Goal: Communication & Community: Connect with others

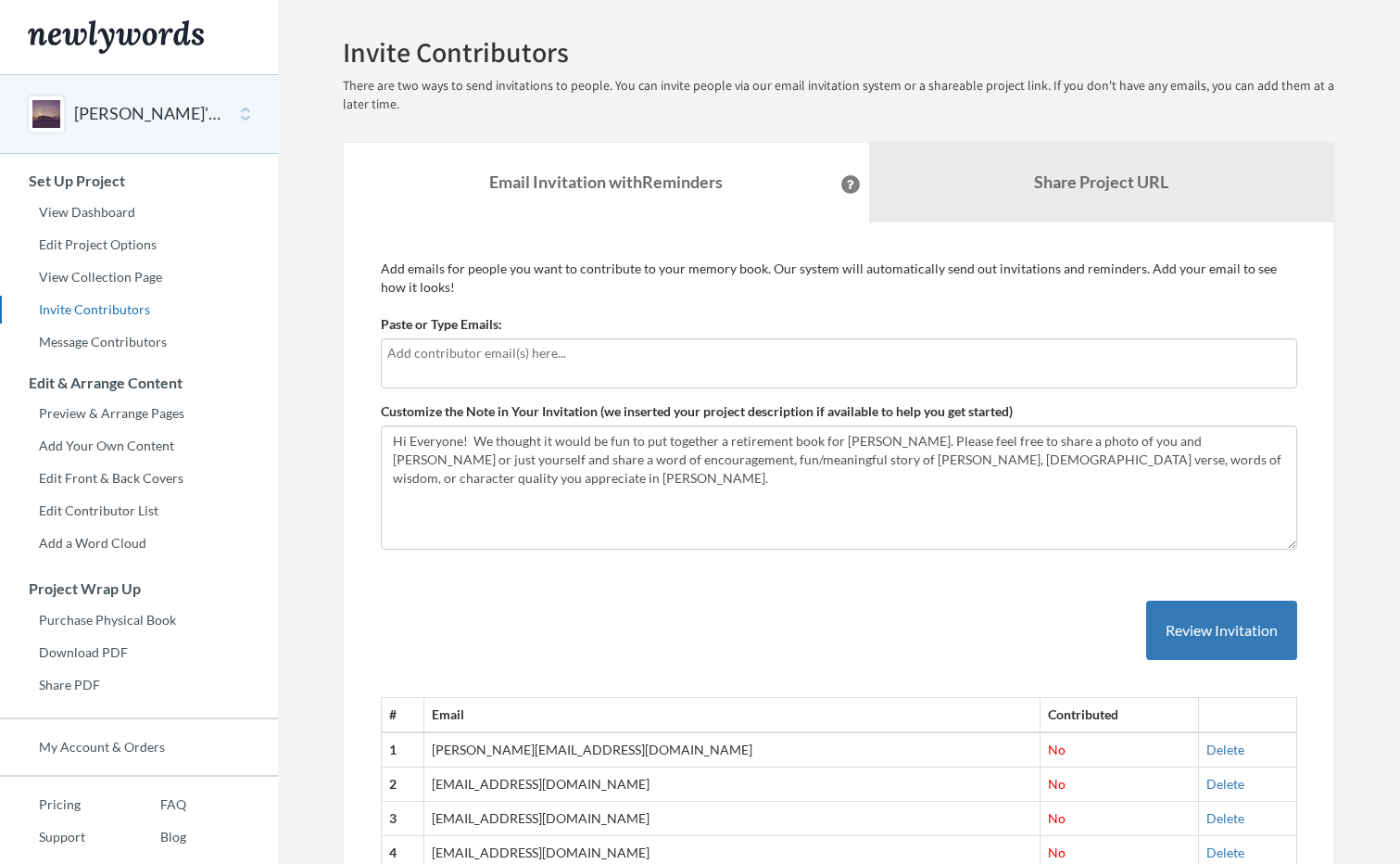
click at [408, 360] on input "text" at bounding box center [839, 353] width 903 height 21
type input "[EMAIL_ADDRESS][DOMAIN_NAME]"
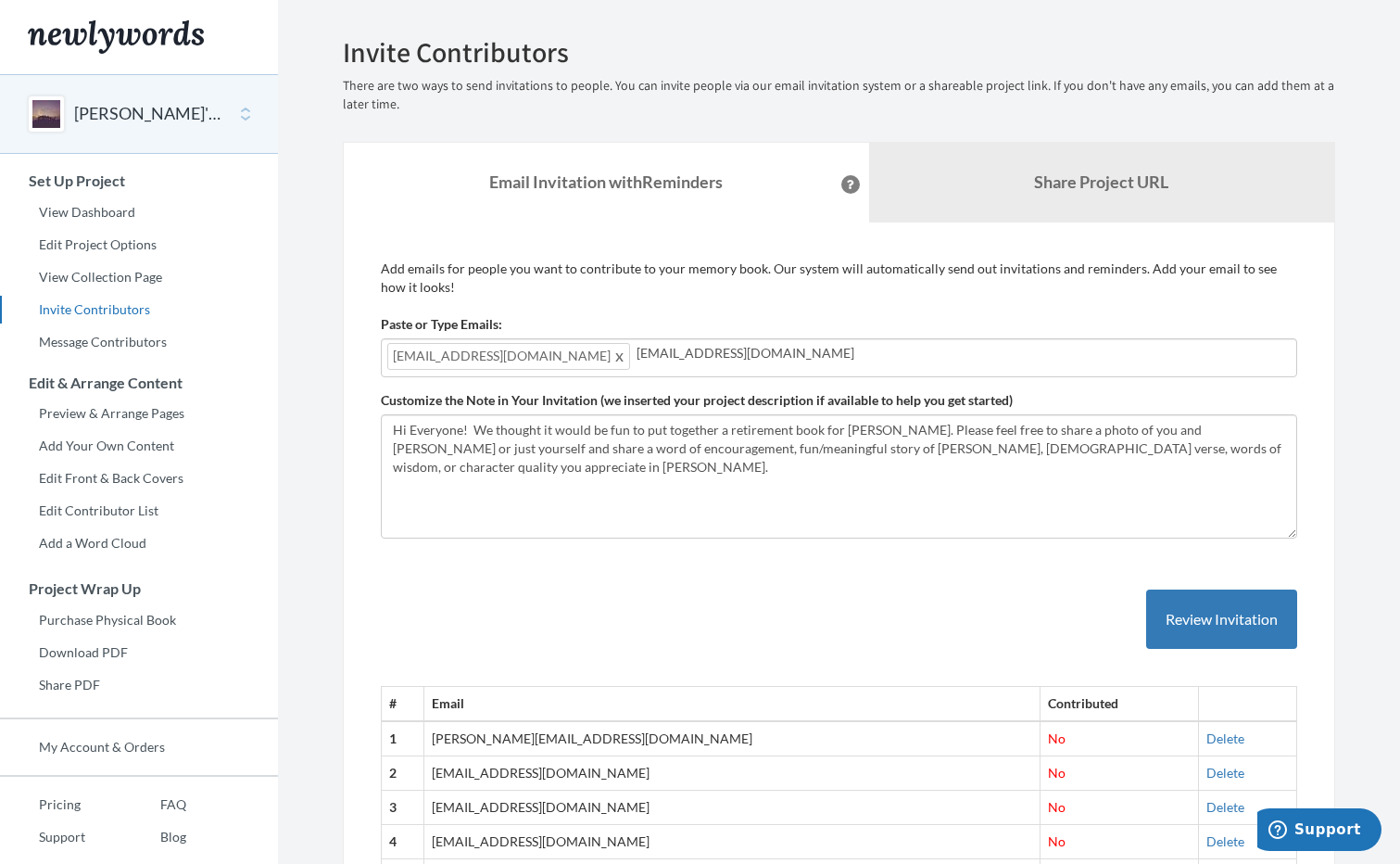
type input "[EMAIL_ADDRESS][DOMAIN_NAME]"
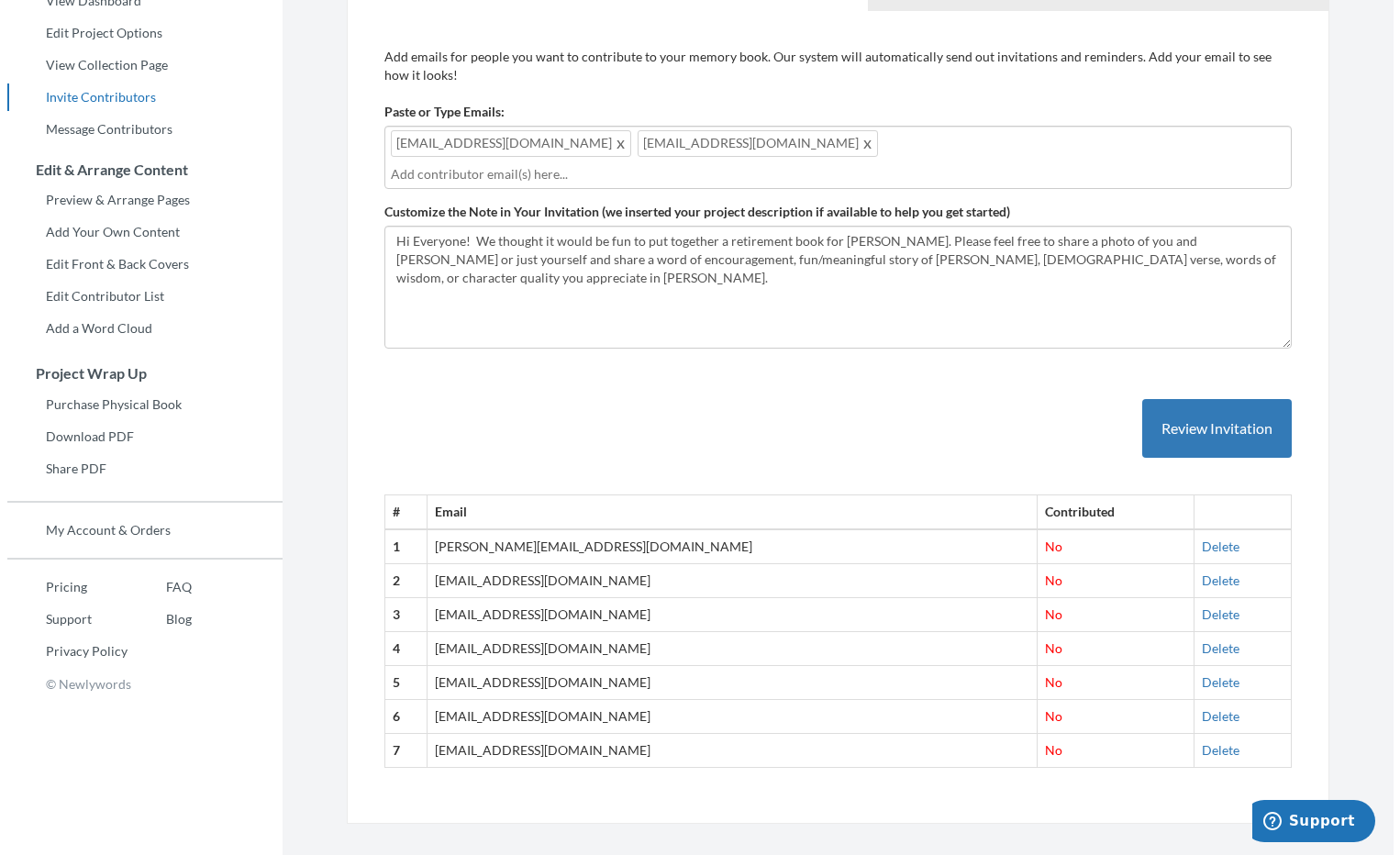
scroll to position [26, 0]
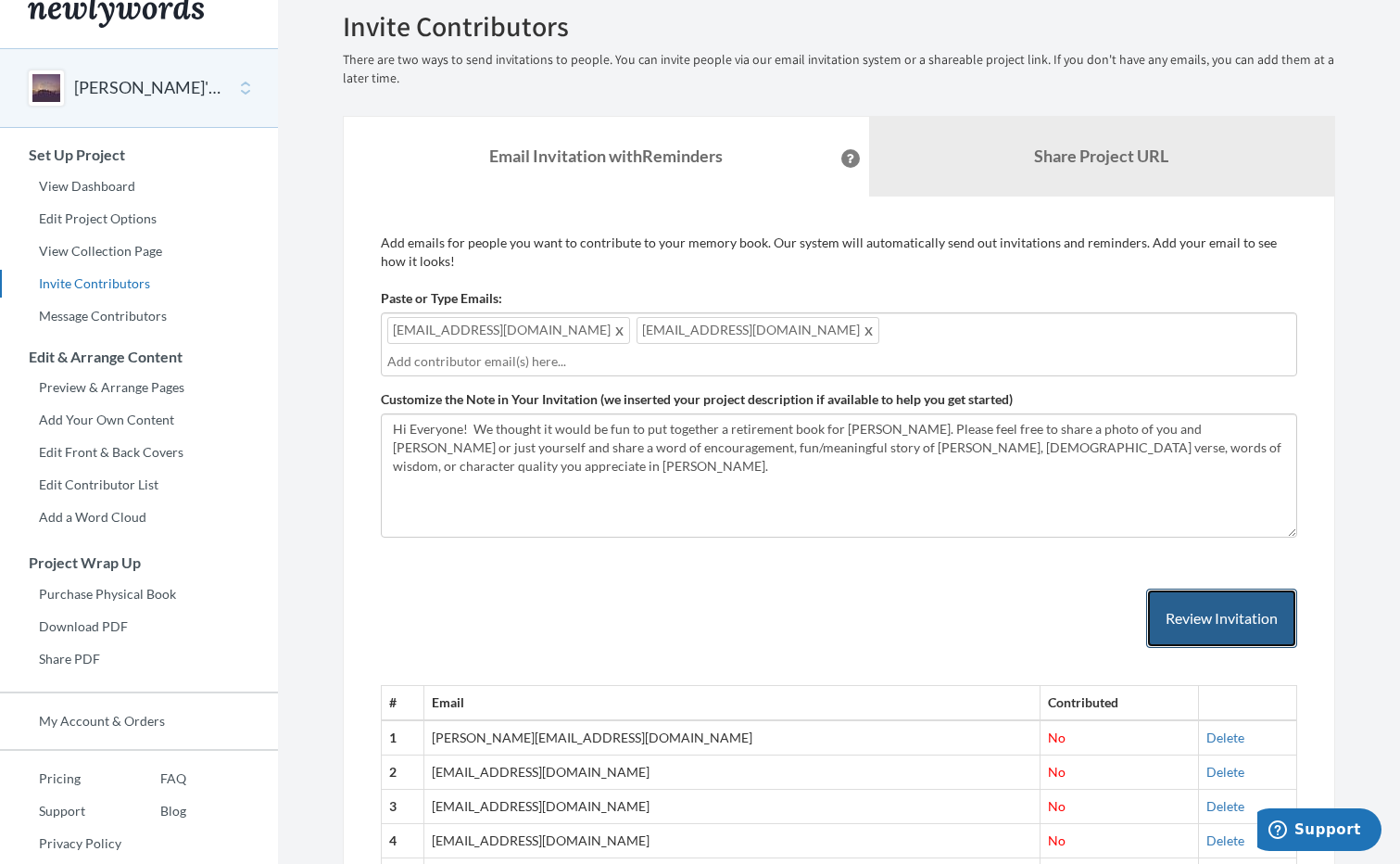
click at [1174, 588] on button "Review Invitation" at bounding box center [1222, 618] width 151 height 61
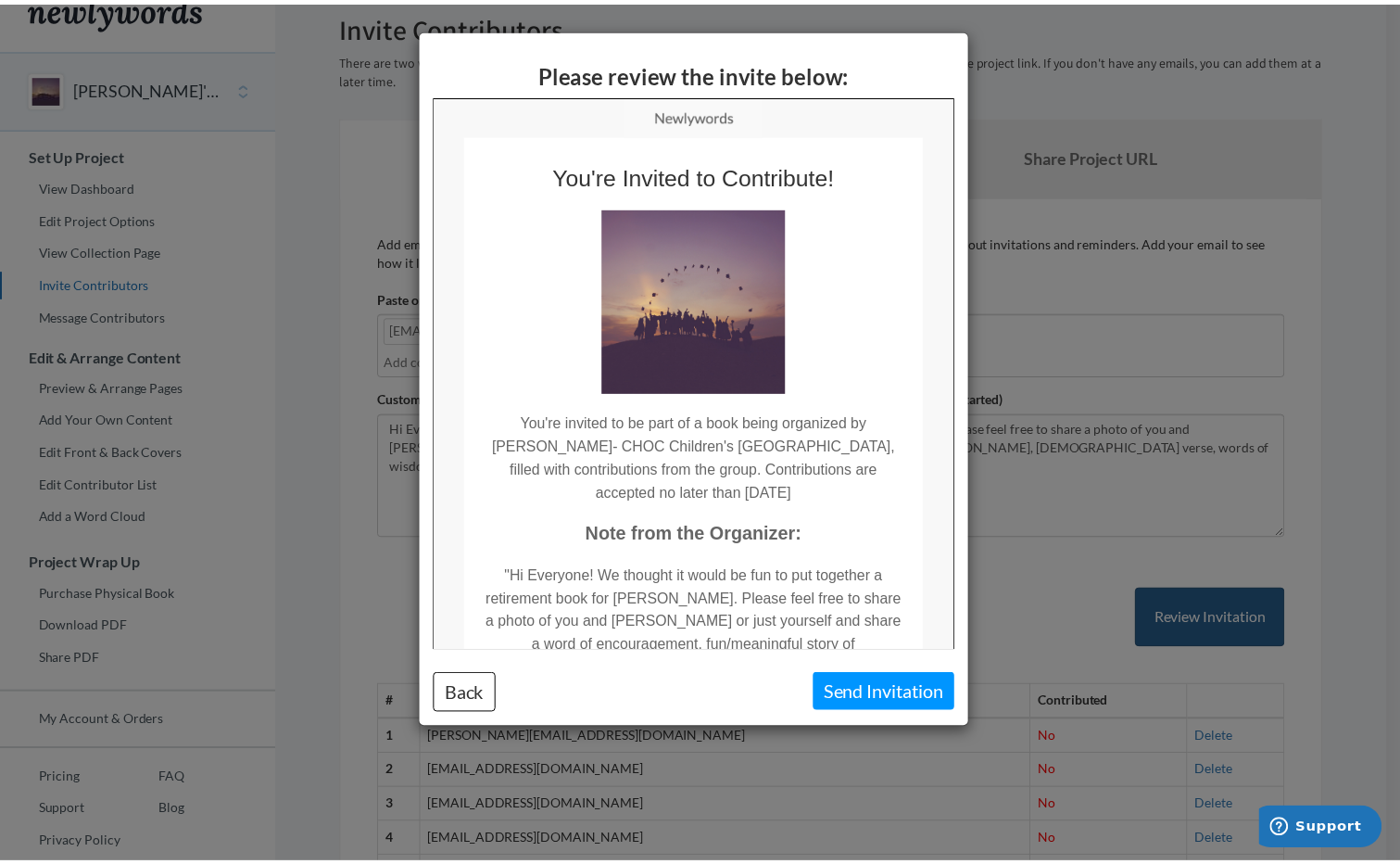
scroll to position [0, 0]
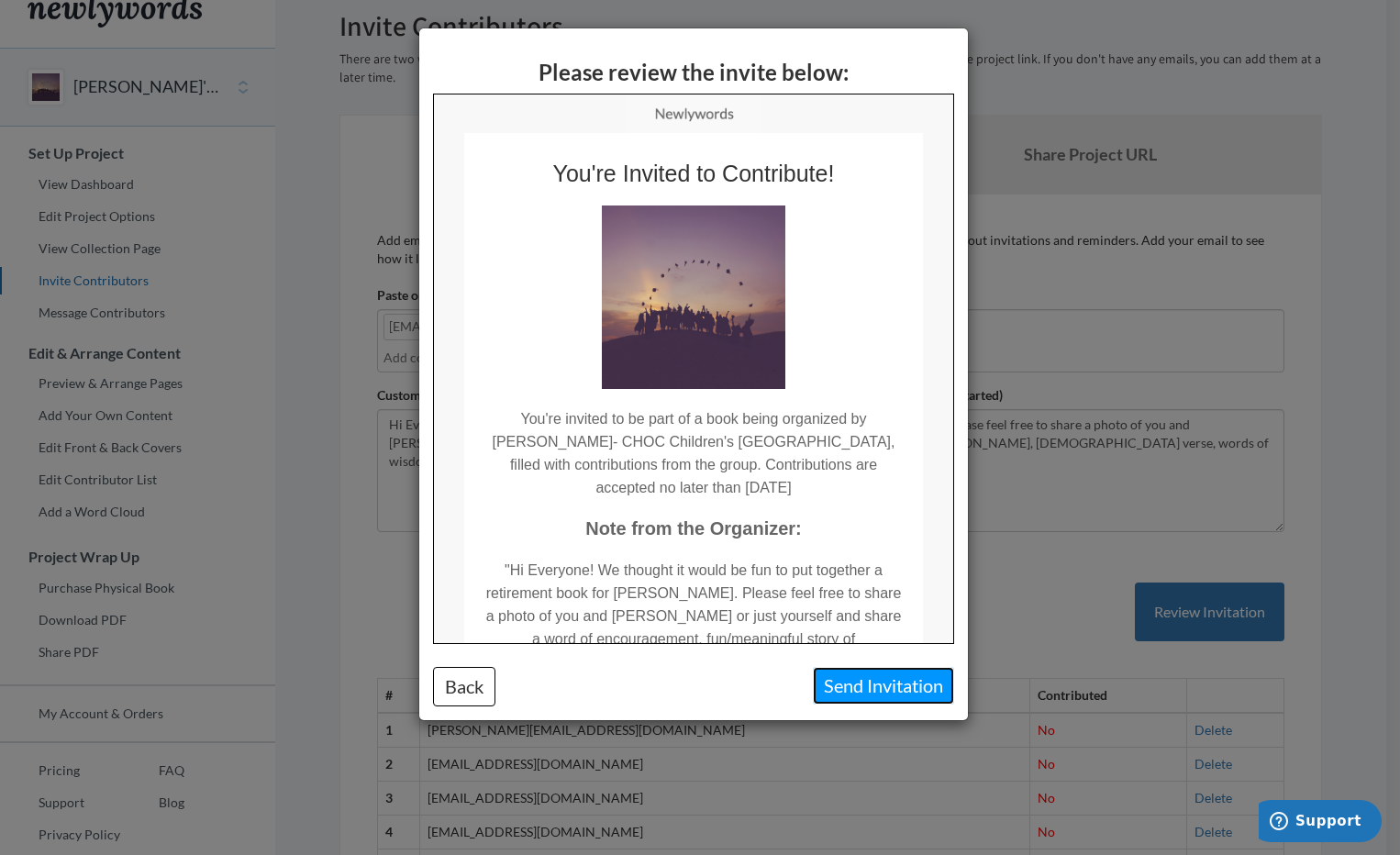
click at [910, 685] on button "Send Invitation" at bounding box center [884, 685] width 141 height 37
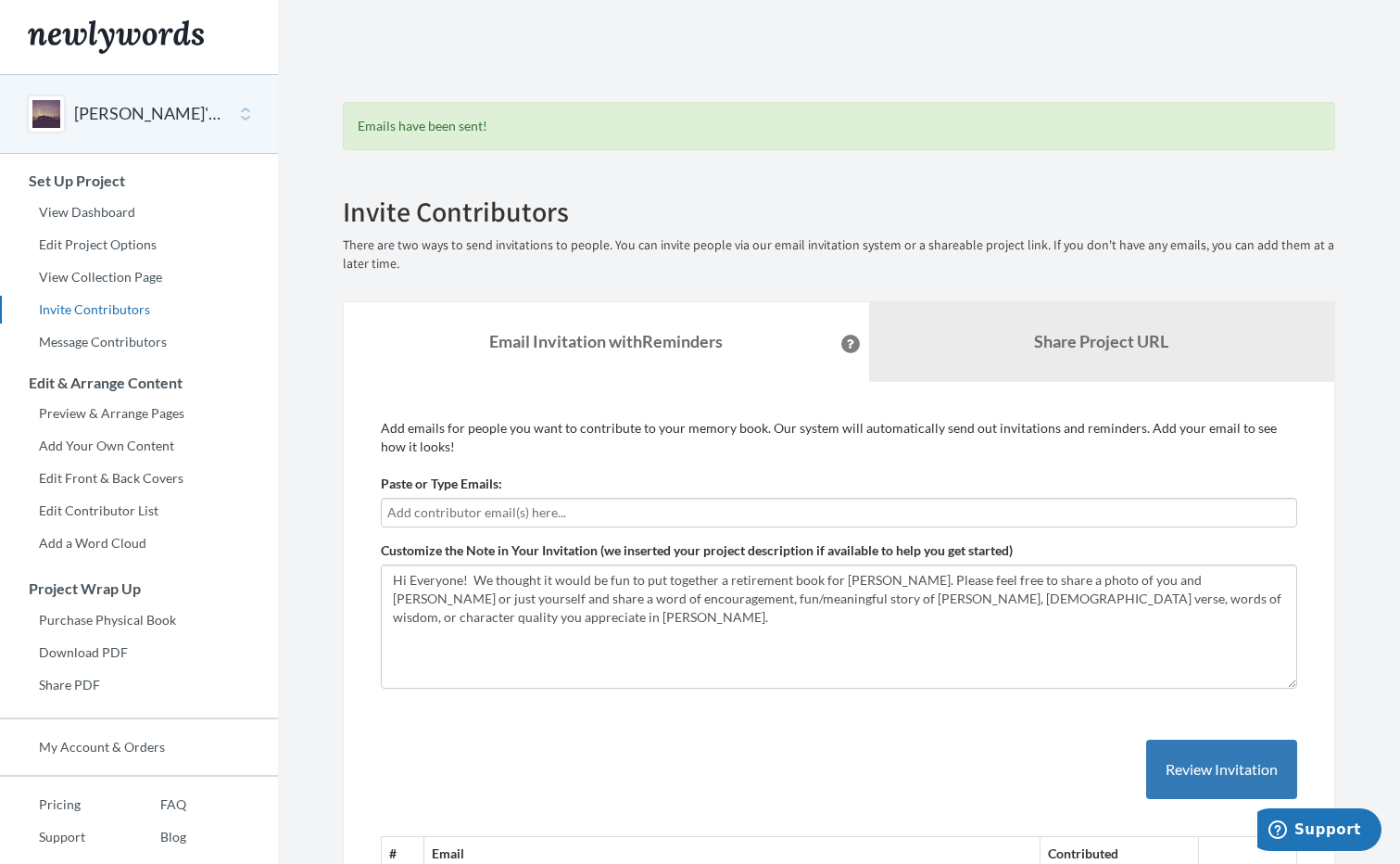
click at [424, 512] on input "text" at bounding box center [839, 513] width 903 height 21
type input "[EMAIL_ADDRESS][DOMAIN_NAME]"
click at [1201, 768] on button "Review Invitation" at bounding box center [1222, 770] width 151 height 61
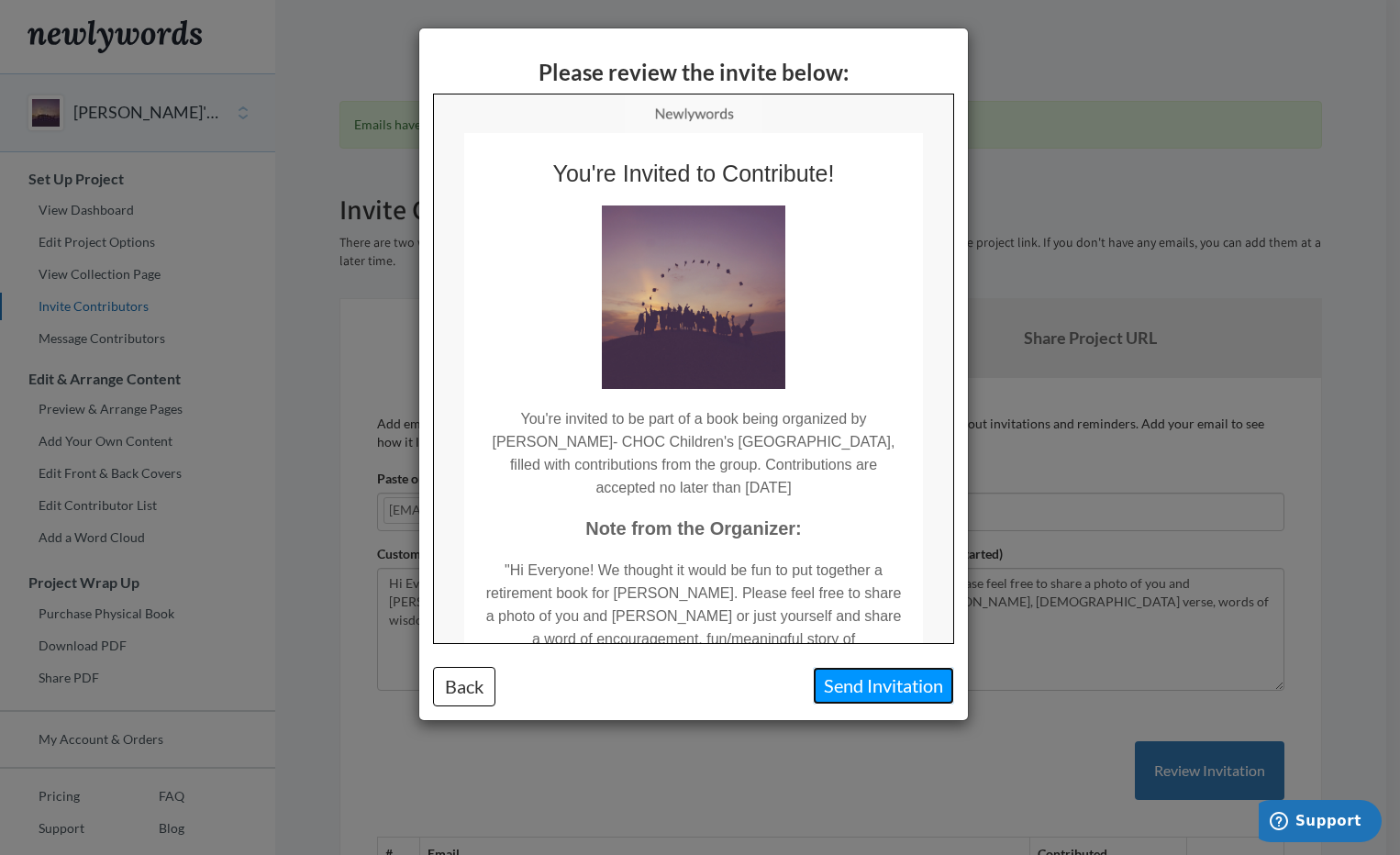
click at [899, 689] on button "Send Invitation" at bounding box center [884, 685] width 141 height 37
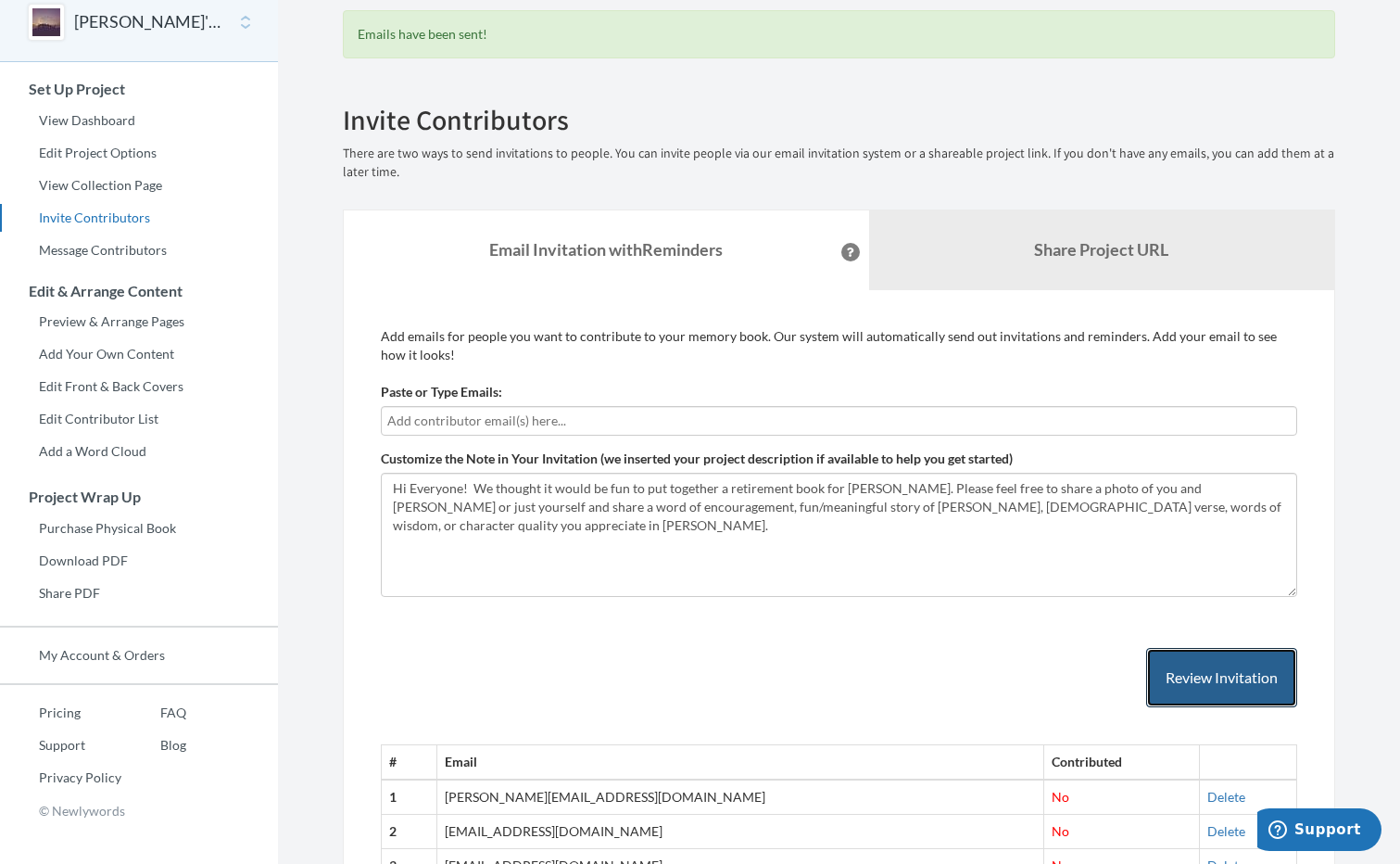
scroll to position [85, 0]
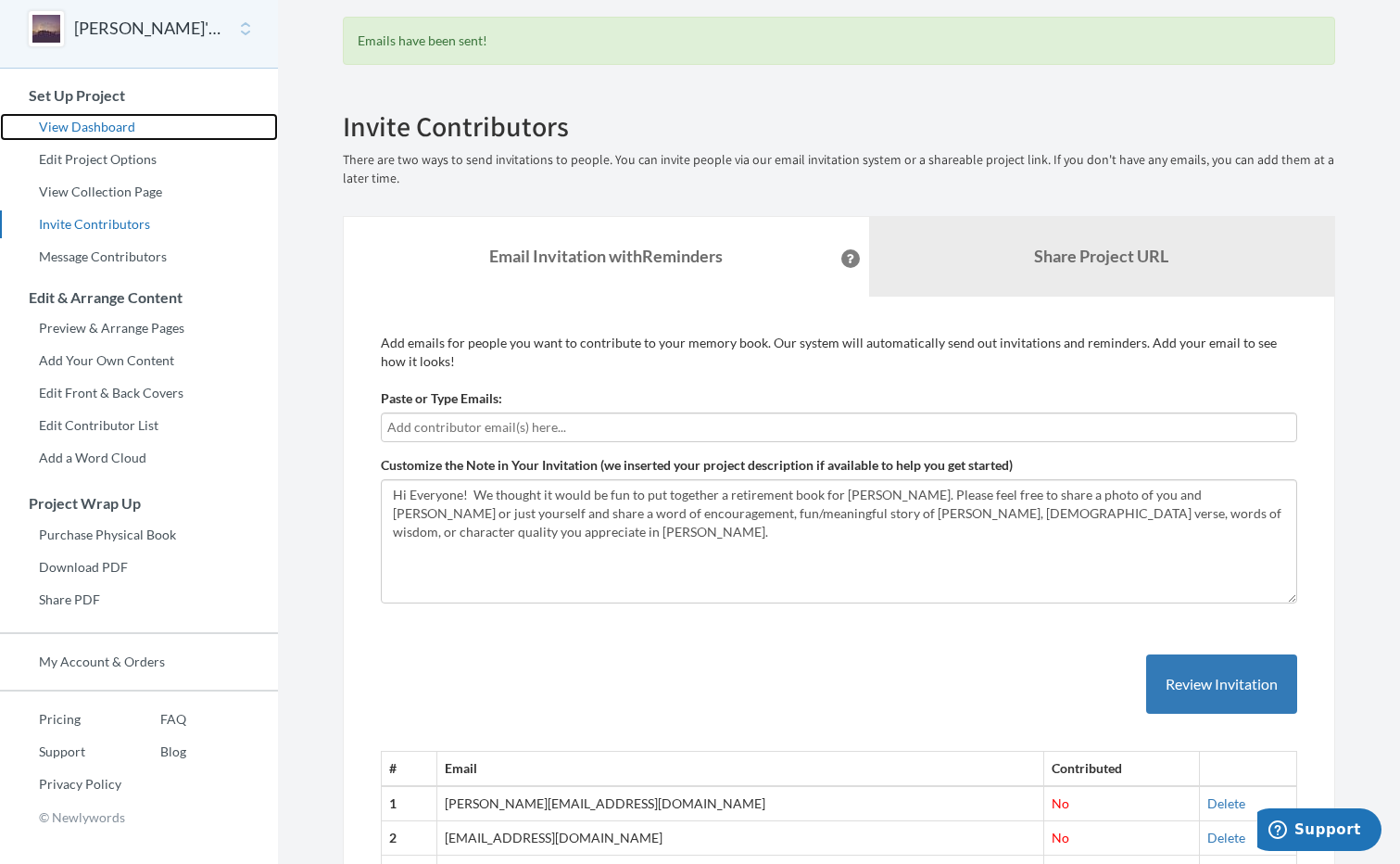
click at [119, 124] on link "View Dashboard" at bounding box center [139, 127] width 278 height 28
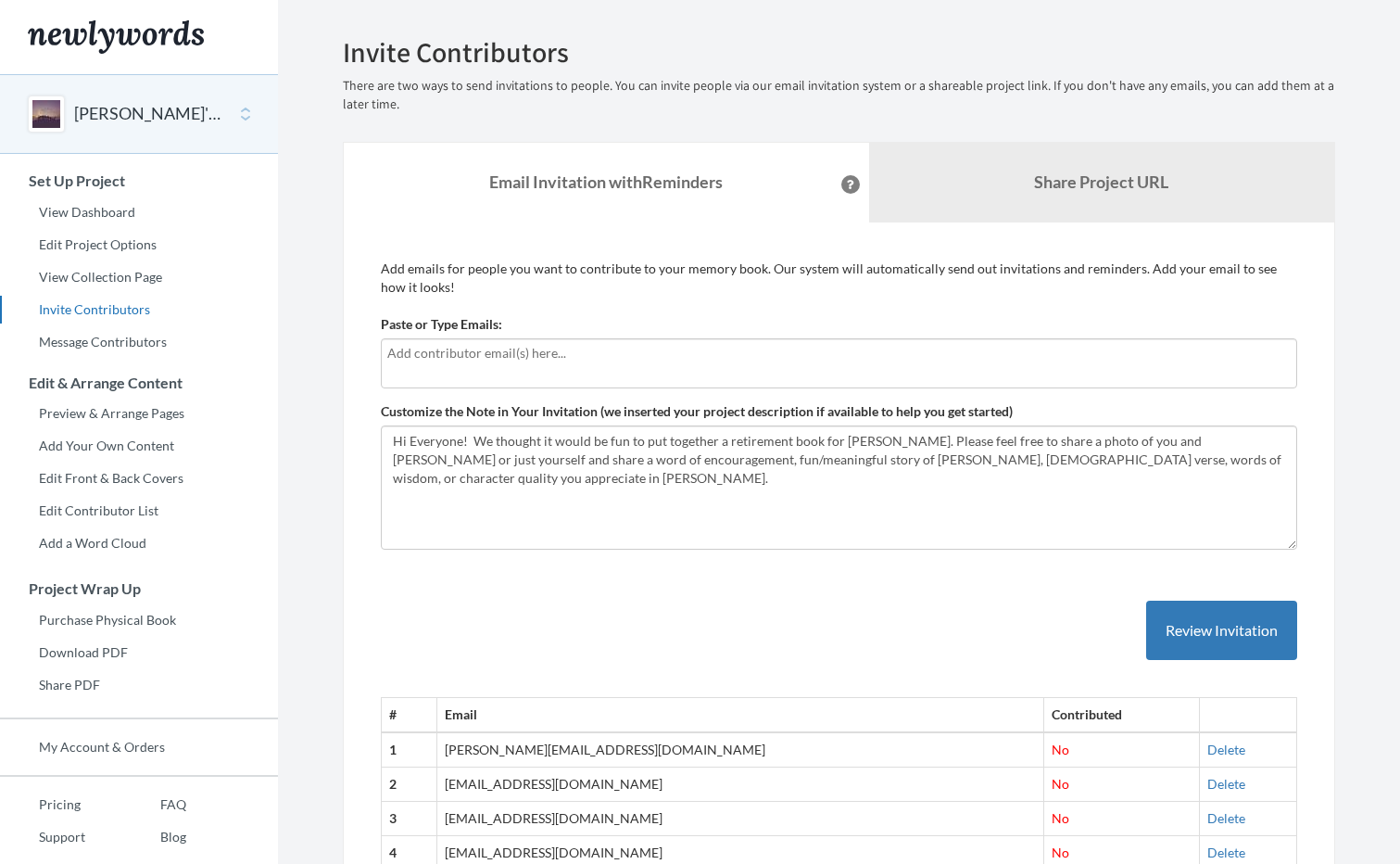
click at [400, 358] on input "text" at bounding box center [839, 353] width 903 height 21
type input "[EMAIL_ADDRESS][DOMAIN_NAME]"
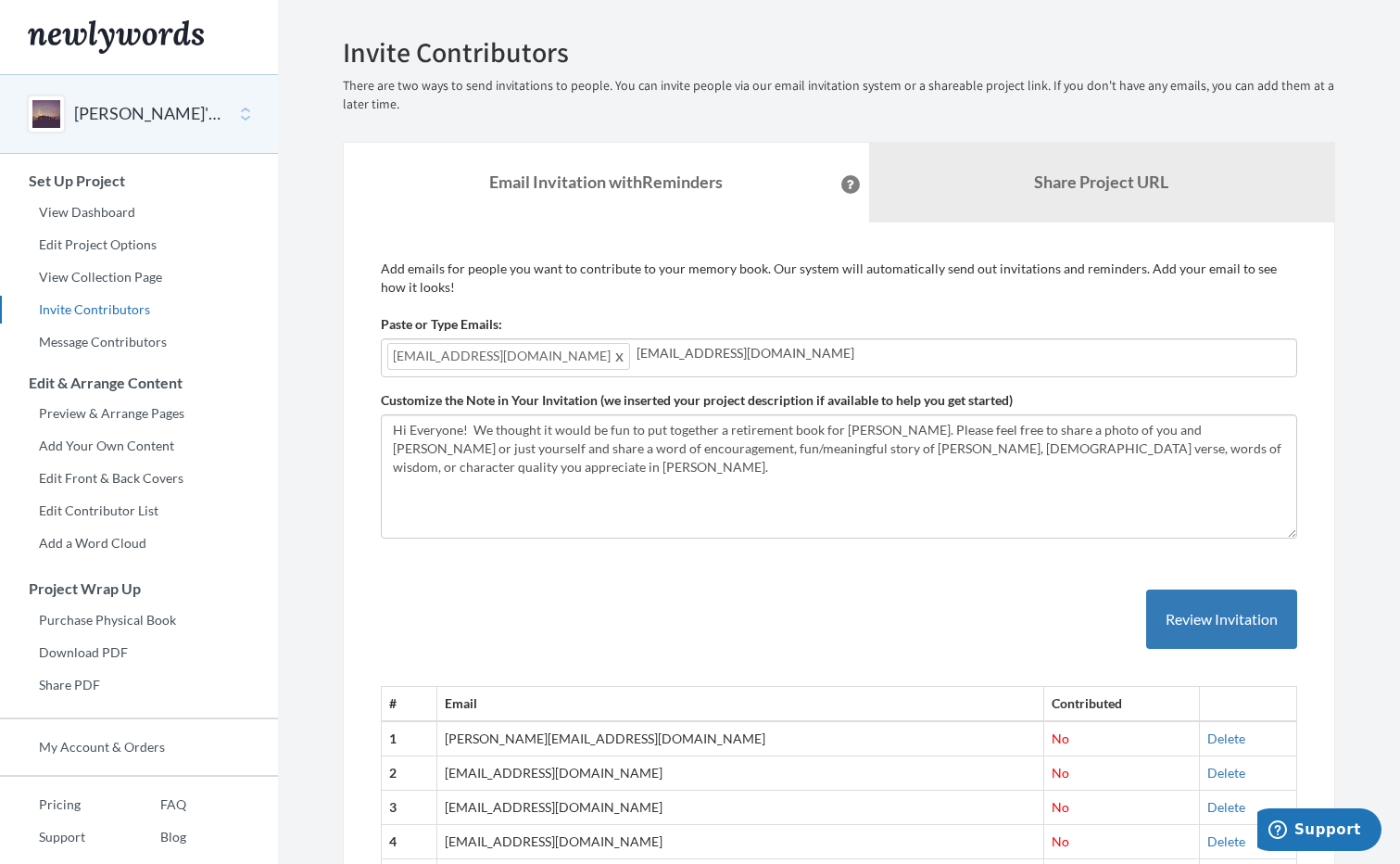
type input "[EMAIL_ADDRESS][DOMAIN_NAME]"
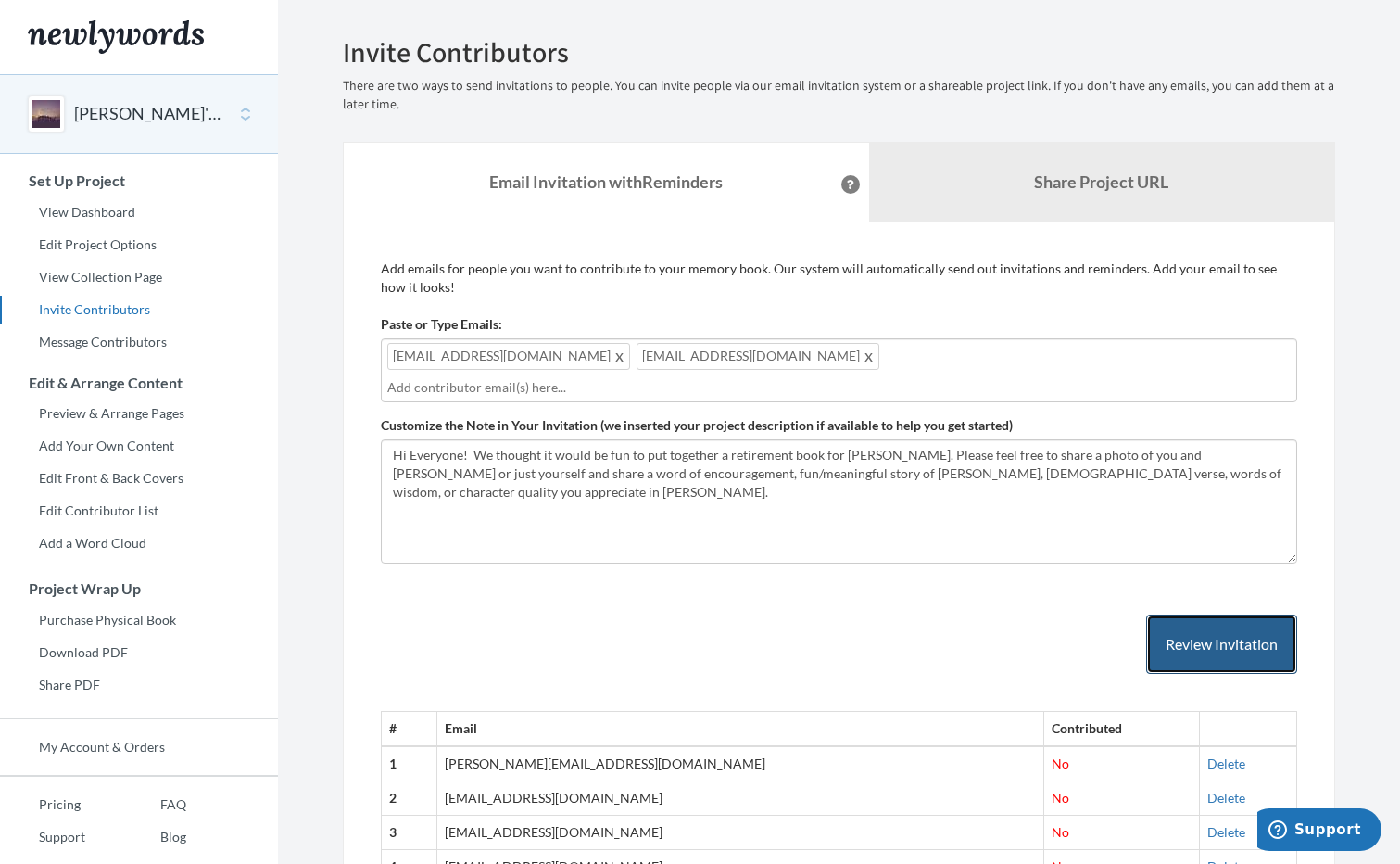
click at [1234, 615] on button "Review Invitation" at bounding box center [1222, 645] width 151 height 61
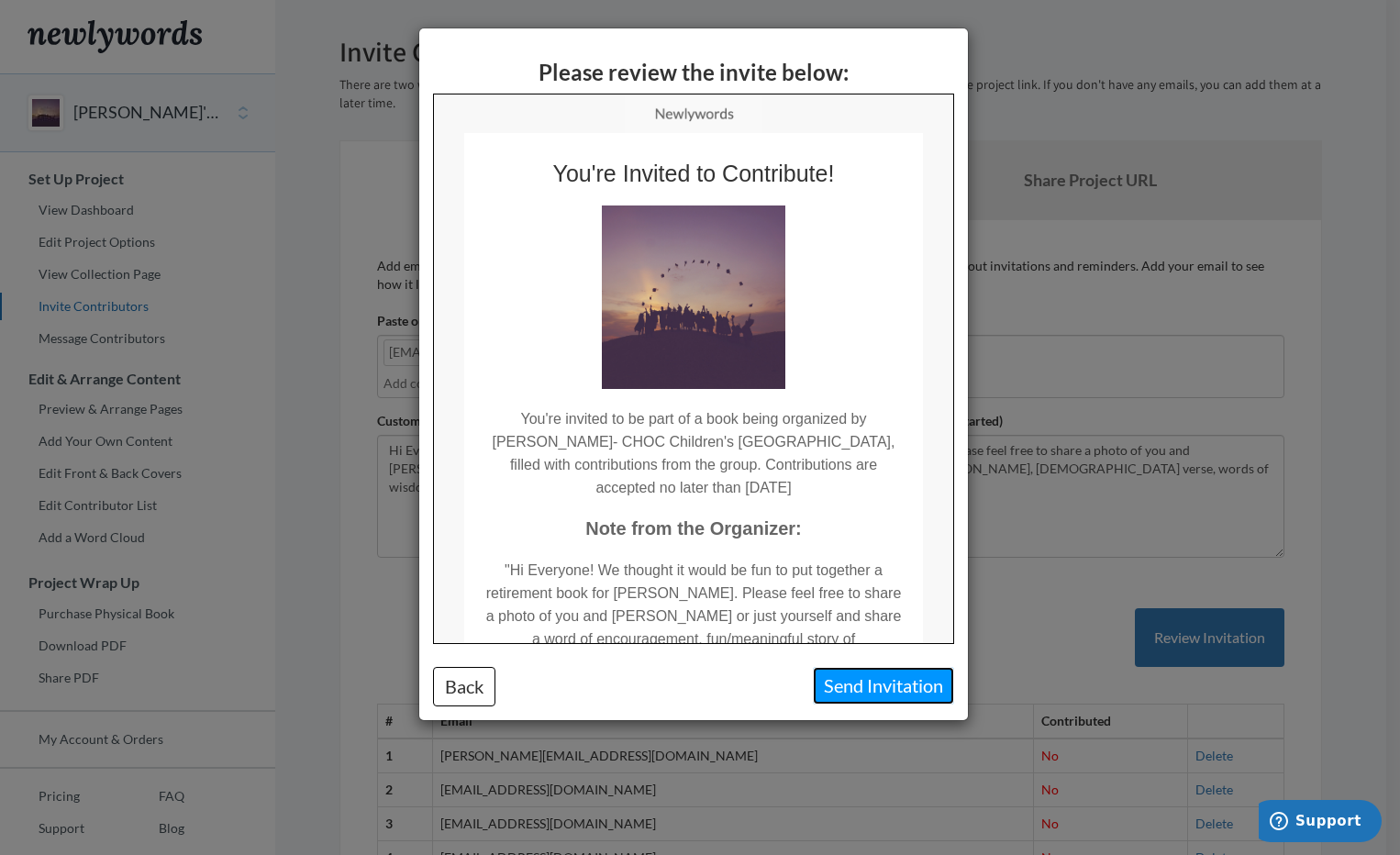
click at [857, 688] on button "Send Invitation" at bounding box center [884, 685] width 141 height 37
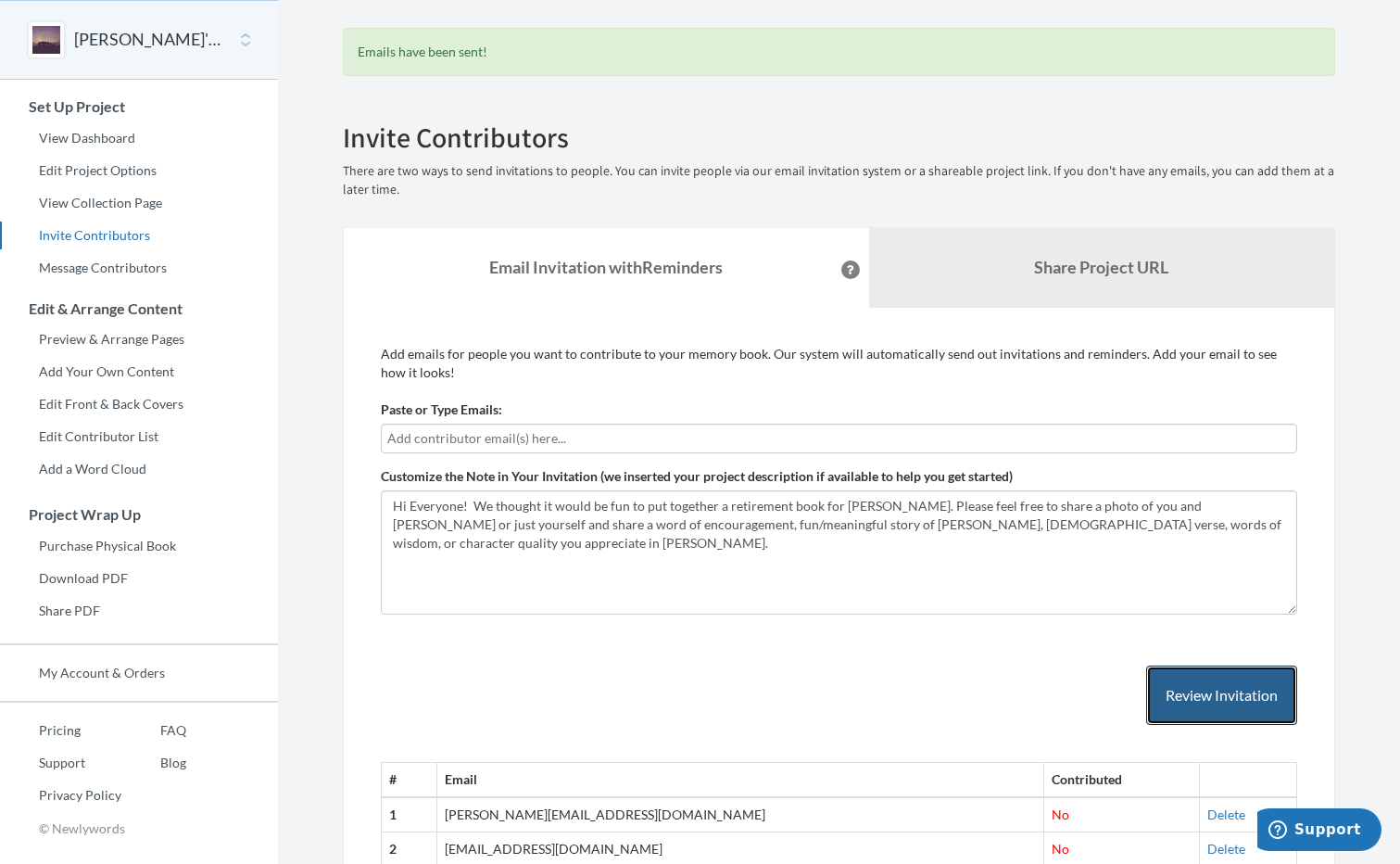
scroll to position [72, 0]
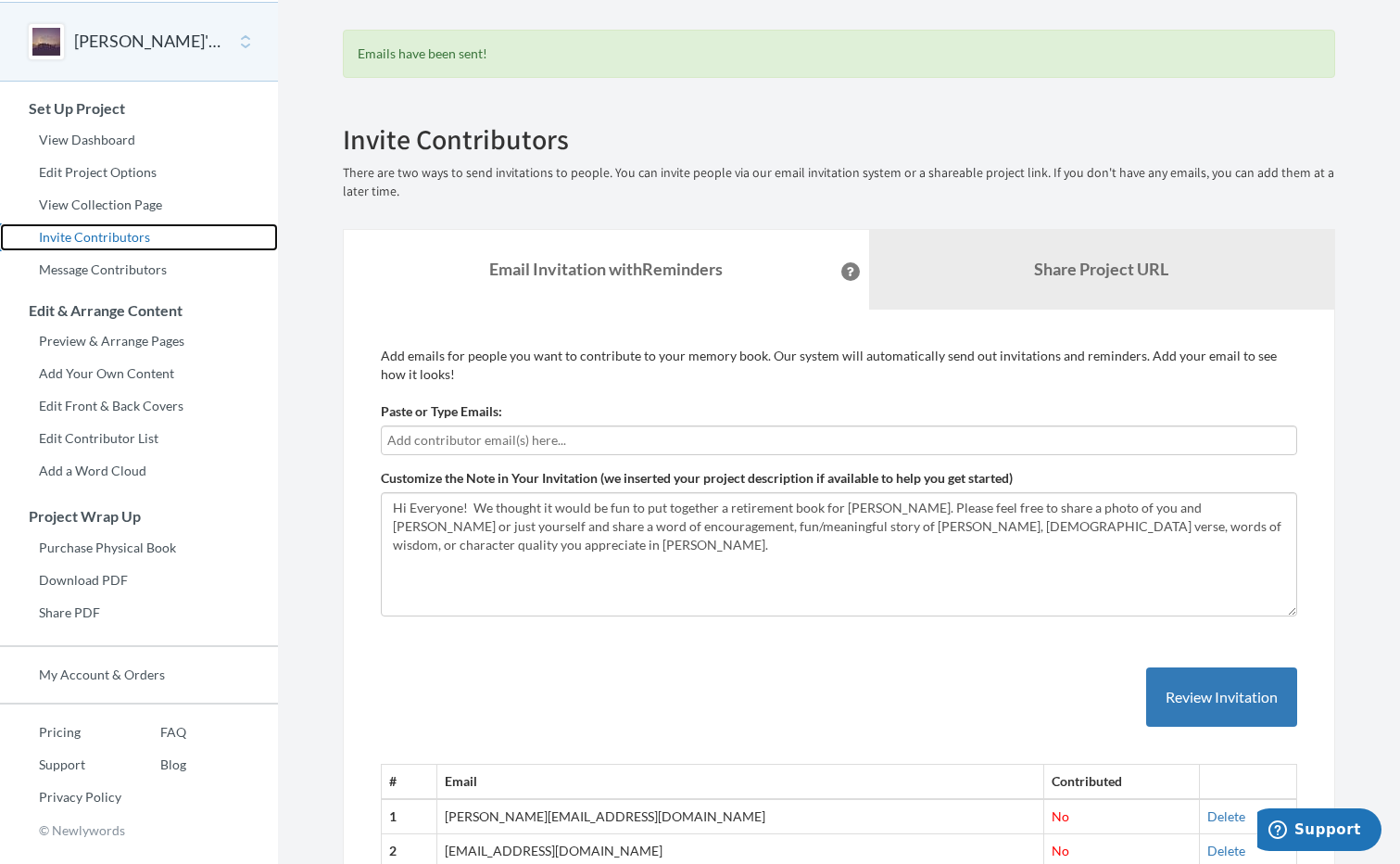
click at [106, 239] on link "Invite Contributors" at bounding box center [139, 237] width 278 height 28
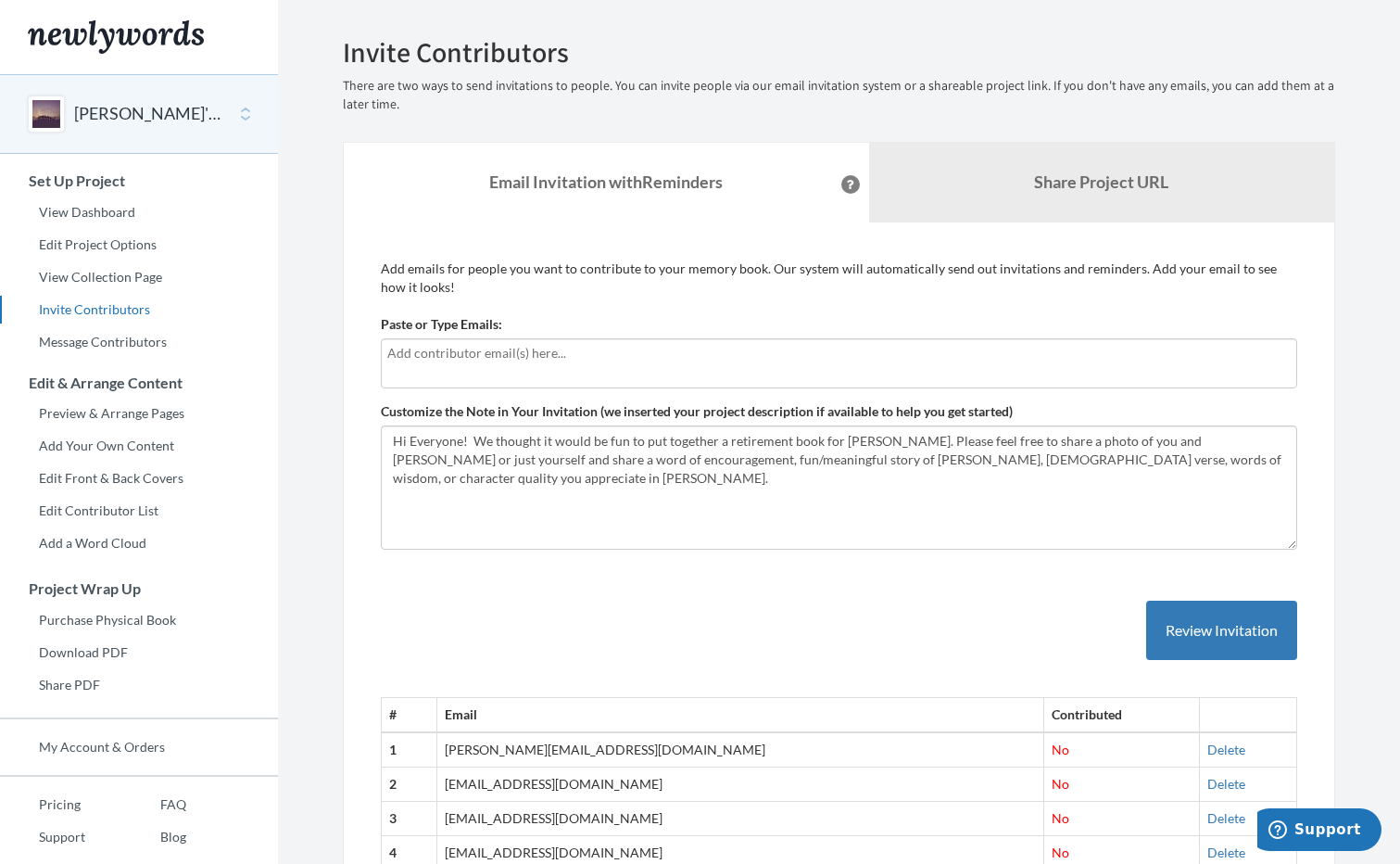
click at [394, 362] on input "text" at bounding box center [839, 353] width 903 height 21
type input "[EMAIL_ADDRESS][DOMAIN_NAME]"
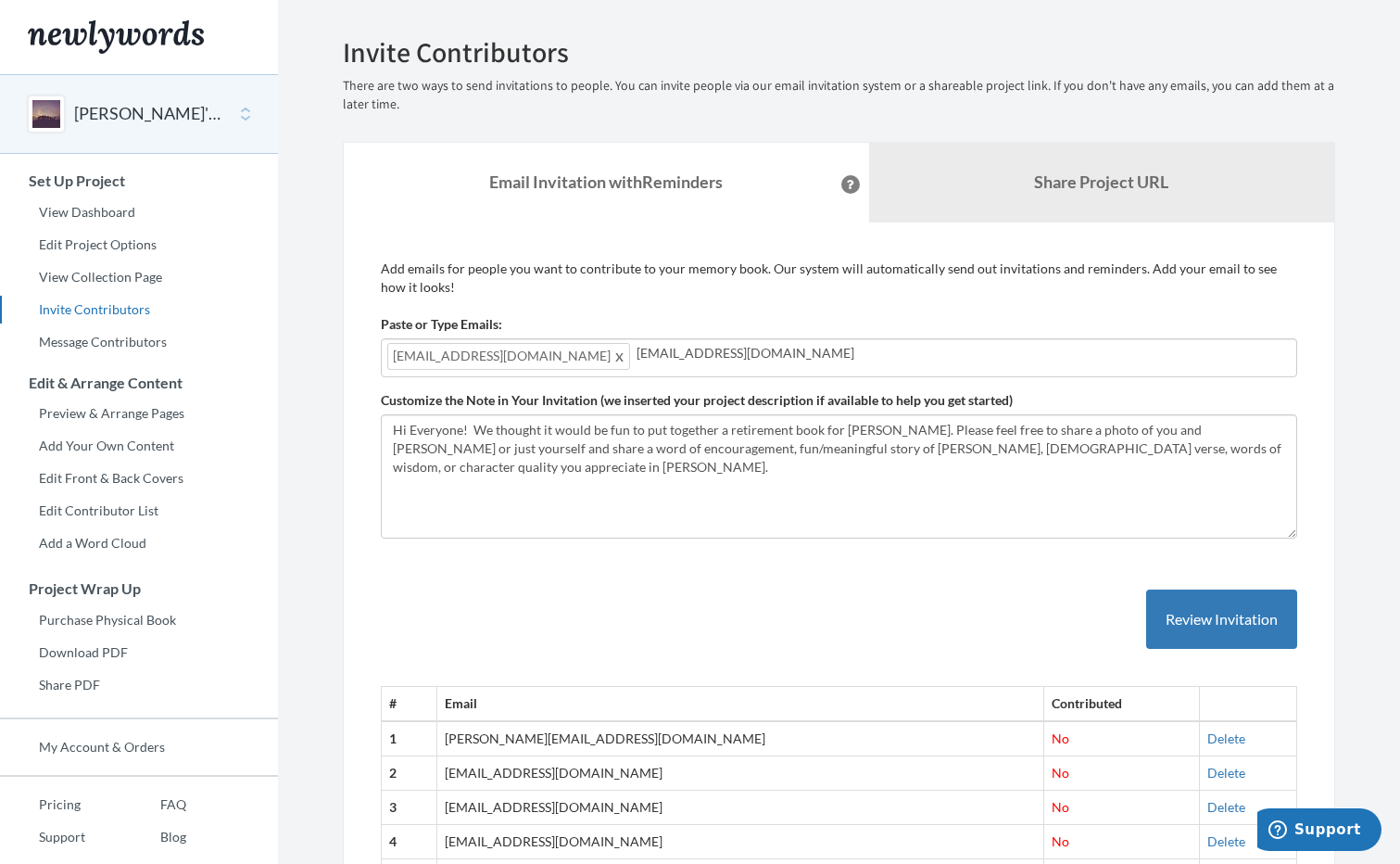
type input "[EMAIL_ADDRESS][DOMAIN_NAME]"
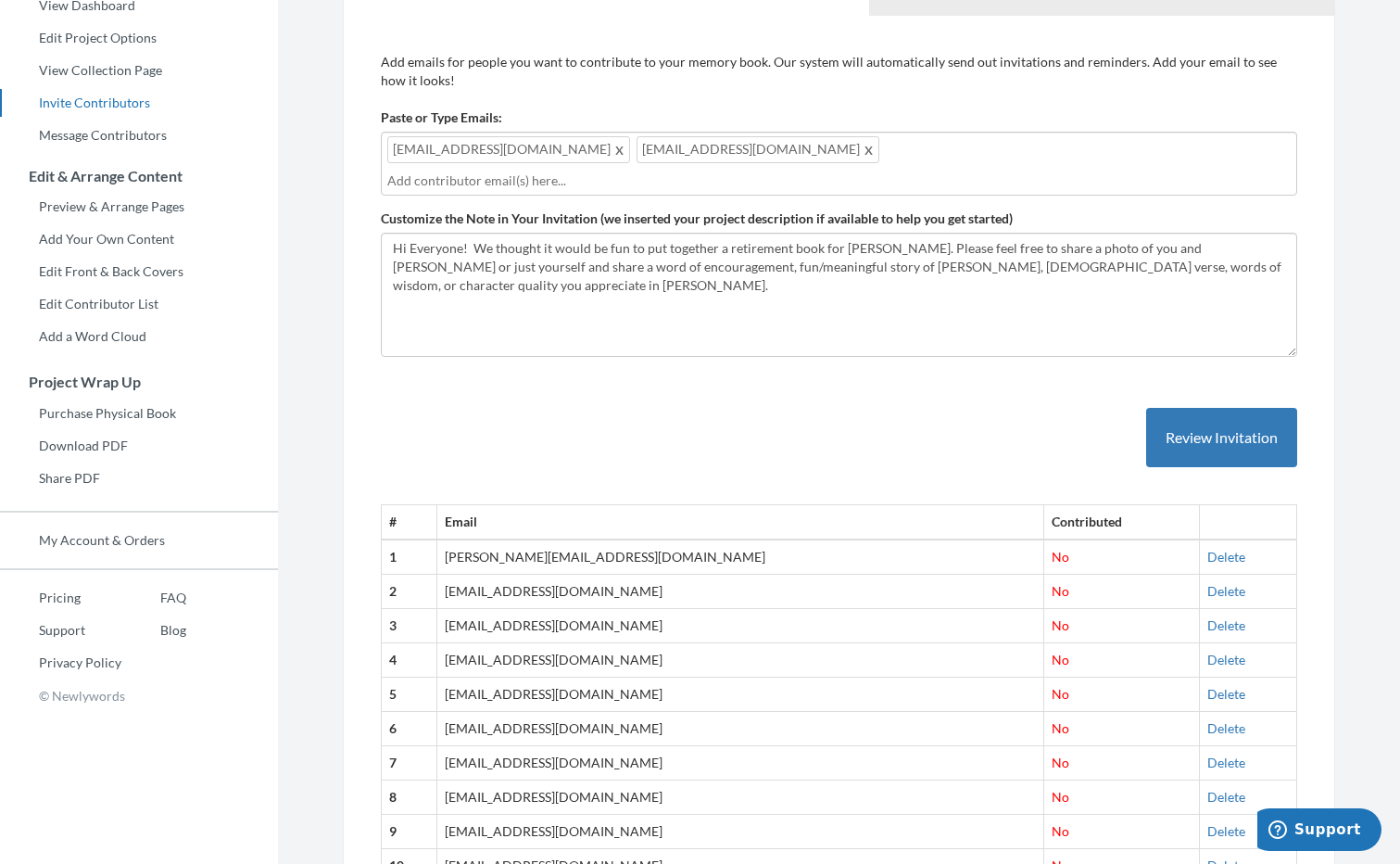
scroll to position [12, 0]
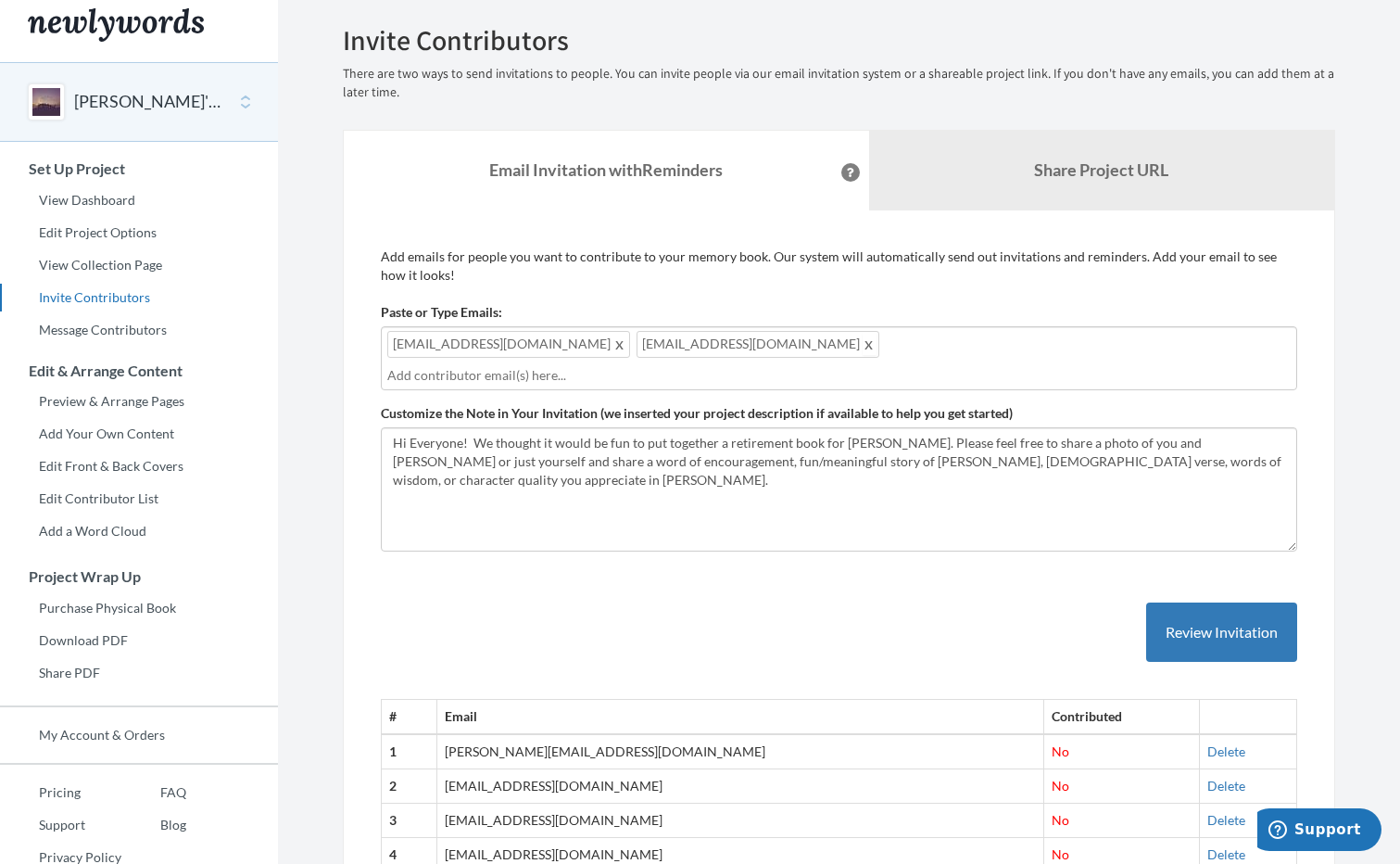
click at [863, 350] on span at bounding box center [870, 344] width 14 height 22
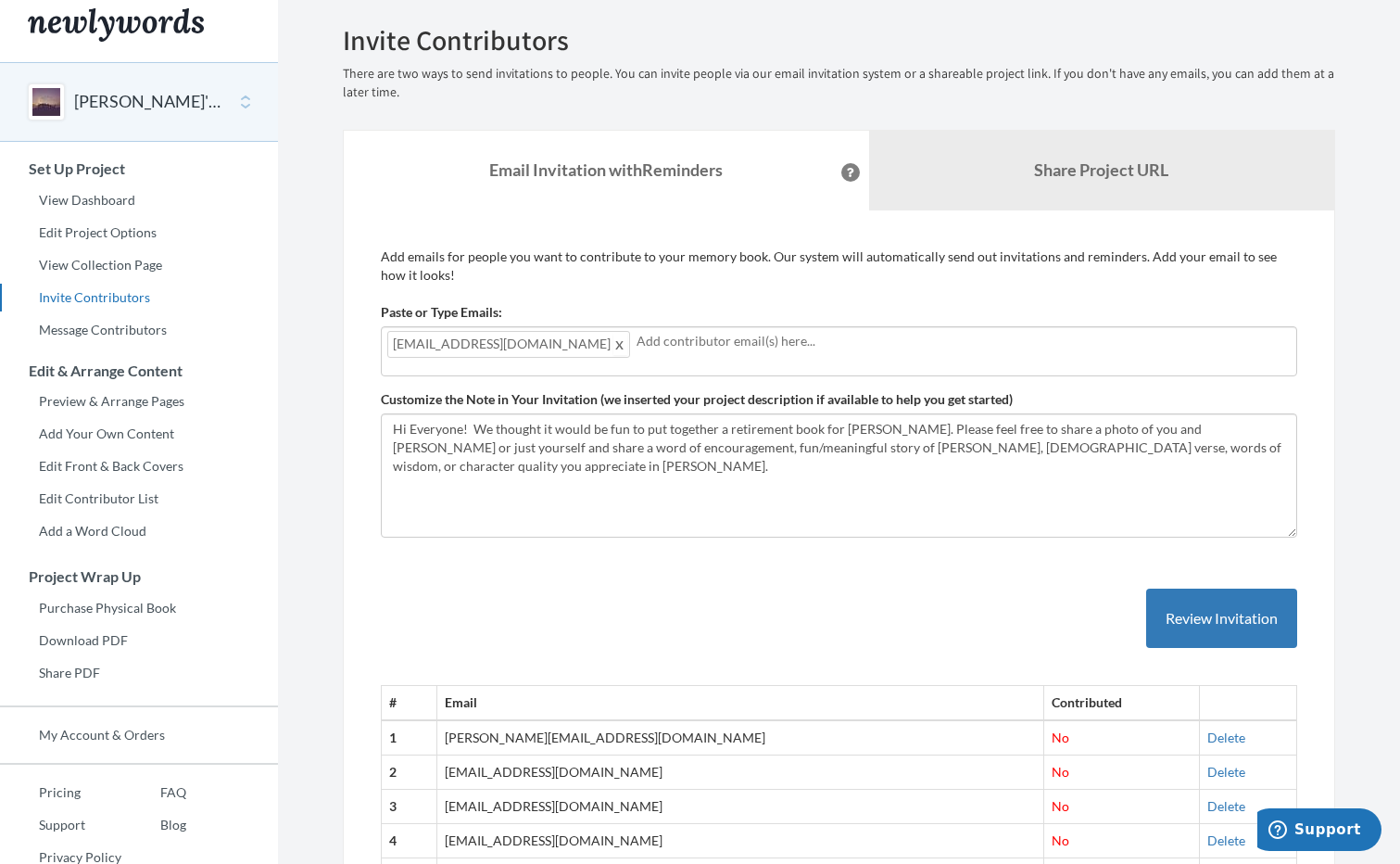
click at [614, 352] on span at bounding box center [621, 344] width 14 height 22
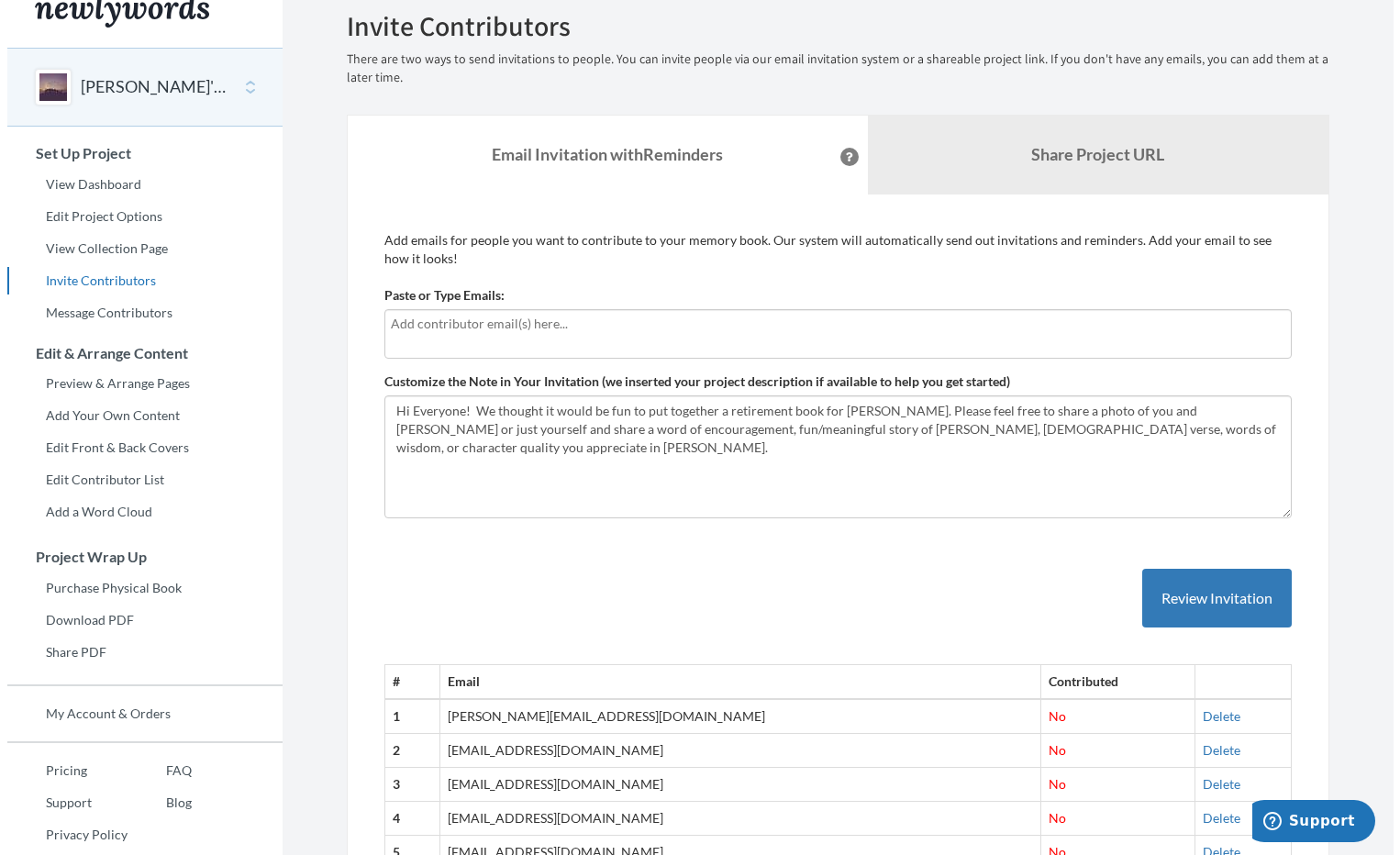
scroll to position [0, 0]
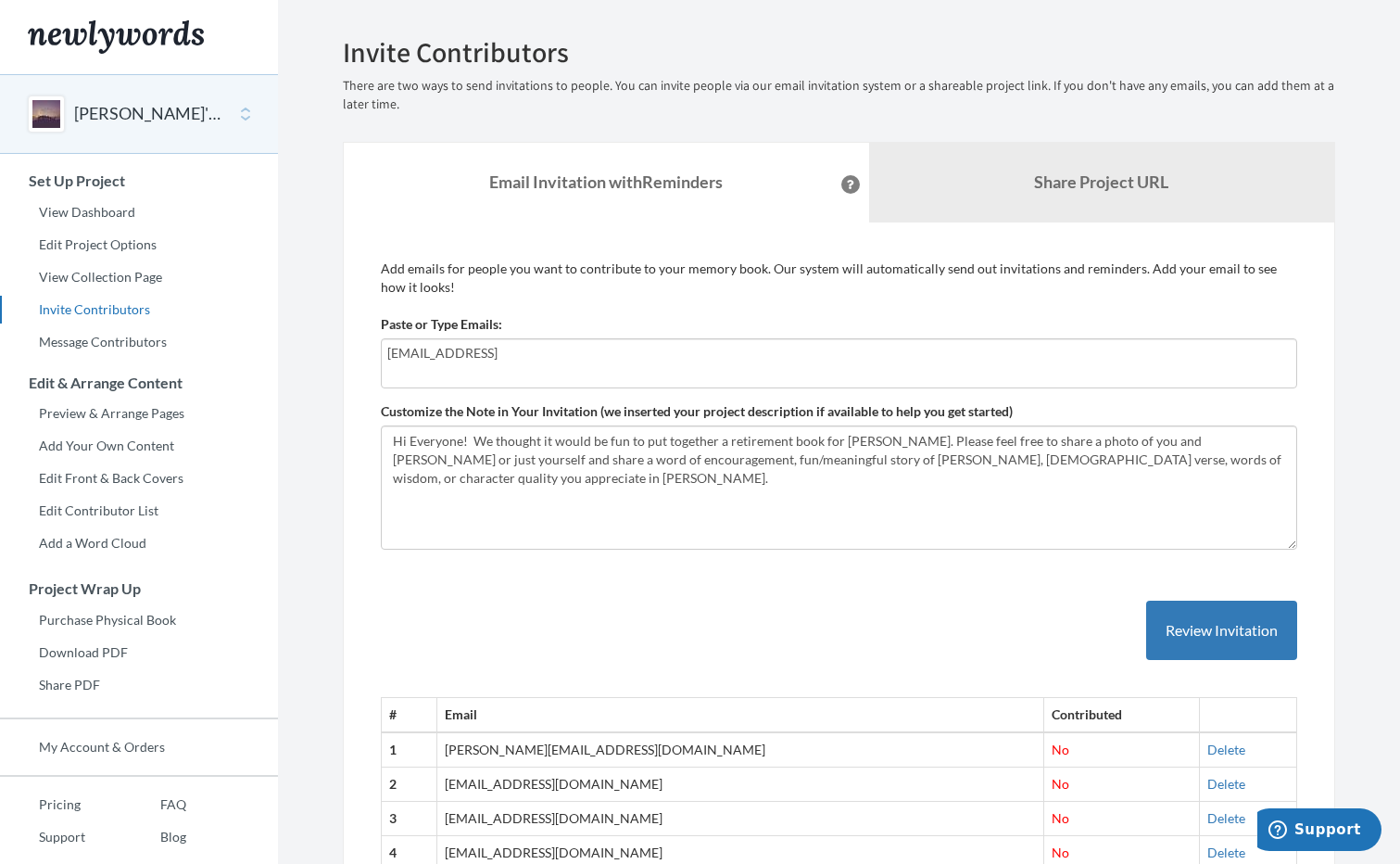
type input "Lvolker@choc.org"
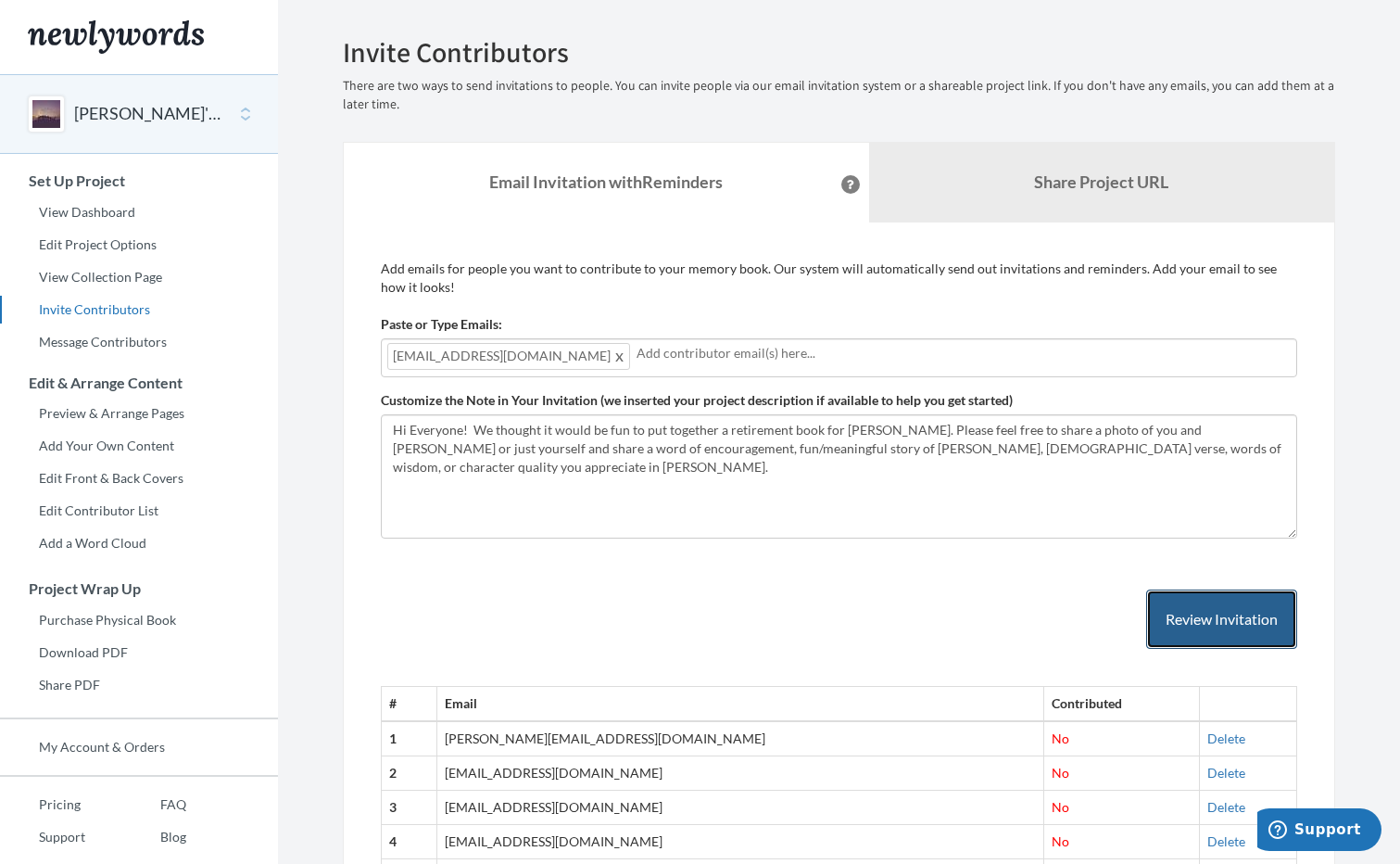
click at [1218, 612] on button "Review Invitation" at bounding box center [1222, 619] width 151 height 61
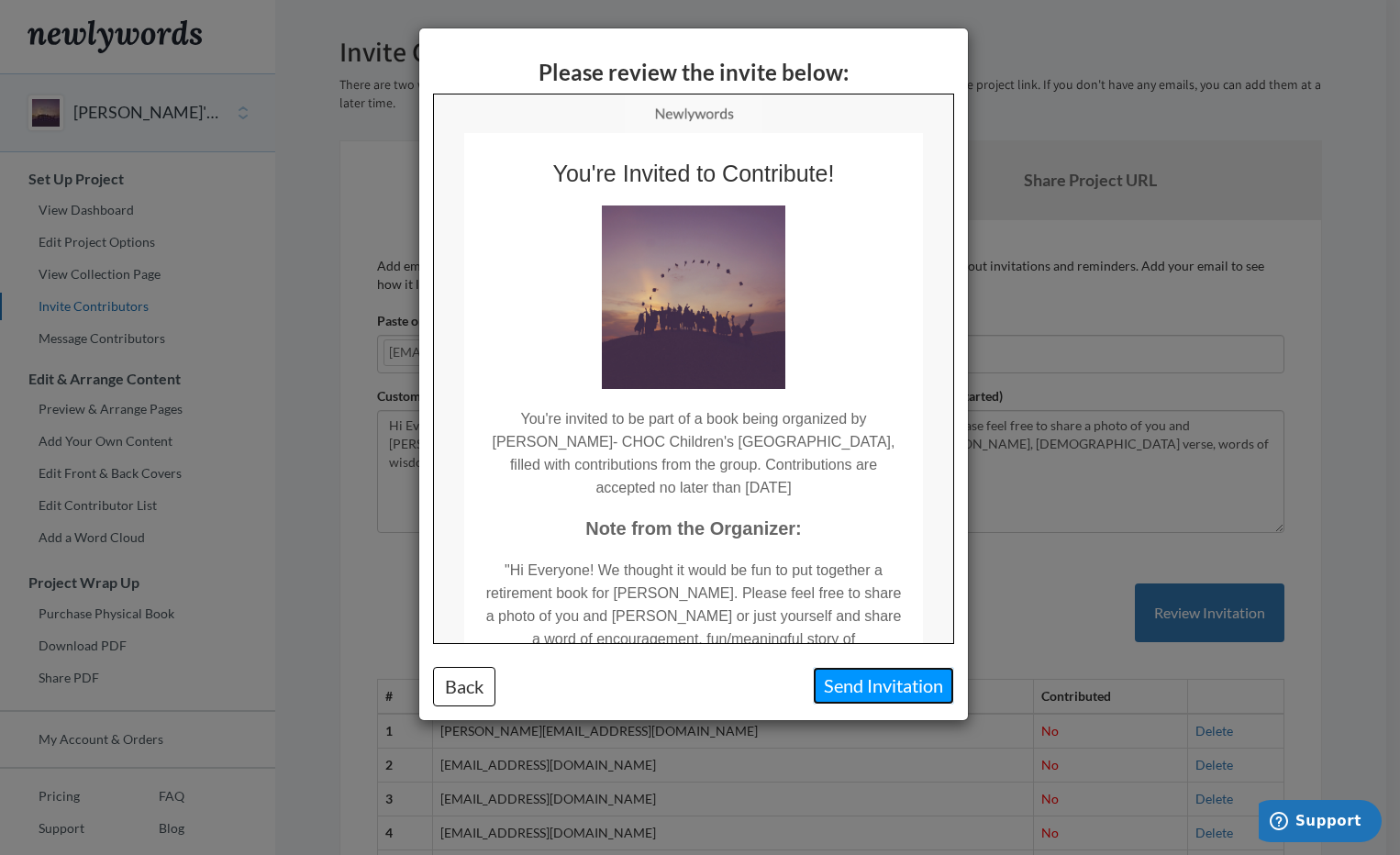
click at [880, 679] on button "Send Invitation" at bounding box center [884, 685] width 141 height 37
